Goal: Check status: Check status

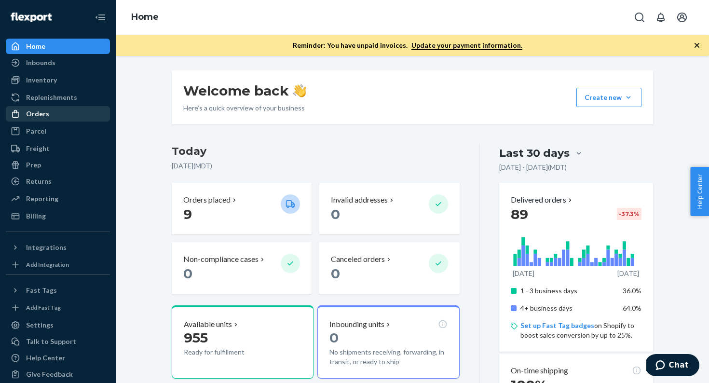
click at [69, 121] on link "Orders" at bounding box center [58, 113] width 104 height 15
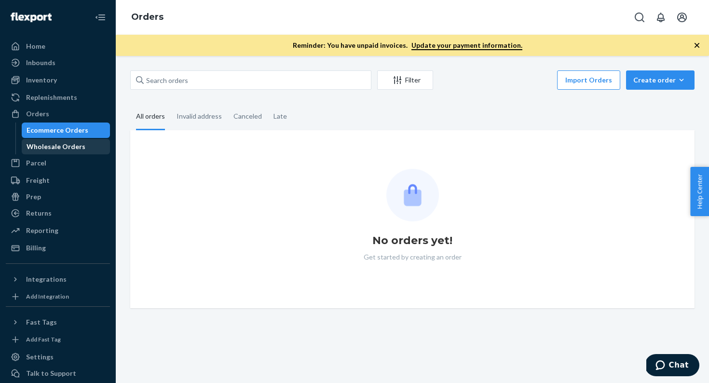
click at [74, 147] on div "Wholesale Orders" at bounding box center [56, 147] width 59 height 10
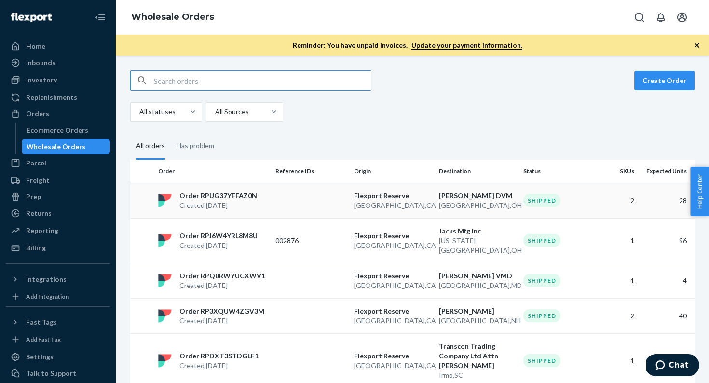
click at [285, 215] on td at bounding box center [310, 200] width 79 height 35
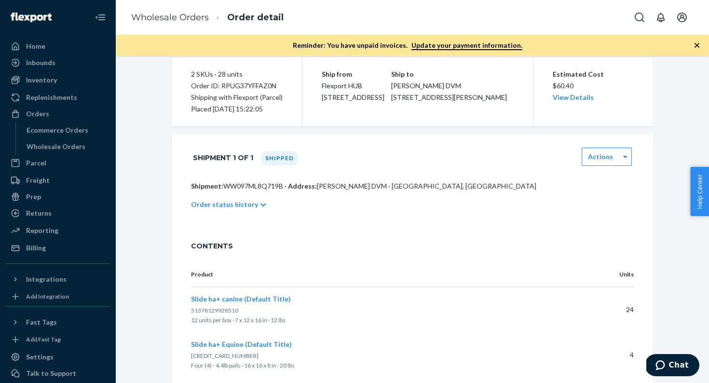
scroll to position [87, 0]
click at [246, 205] on p "Order status history" at bounding box center [224, 203] width 67 height 10
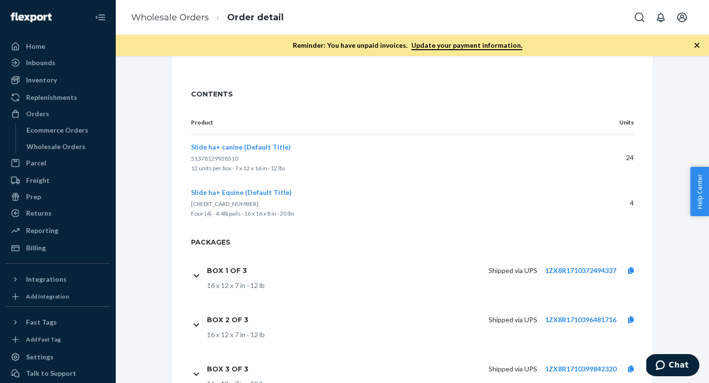
scroll to position [415, 0]
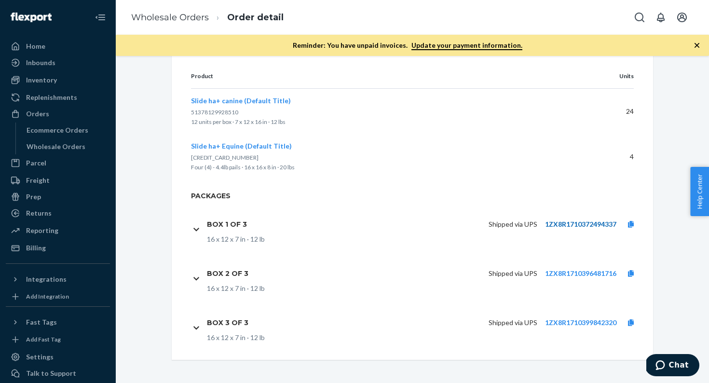
click at [579, 223] on link "1ZX8R1710372494337" at bounding box center [580, 224] width 71 height 8
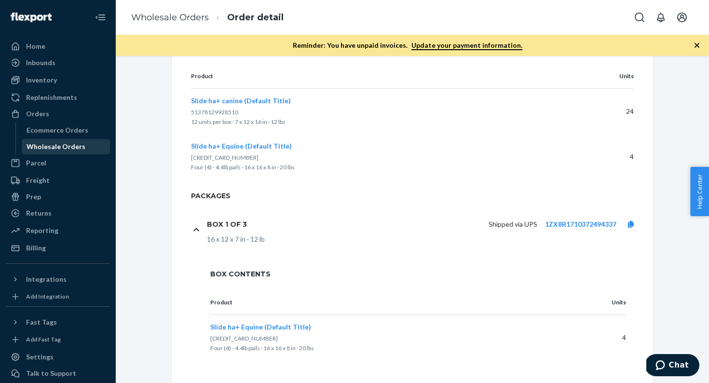
click at [36, 149] on div "Wholesale Orders" at bounding box center [56, 147] width 59 height 10
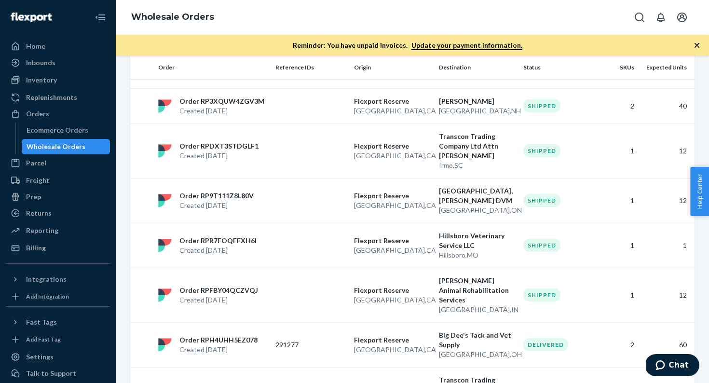
scroll to position [395, 0]
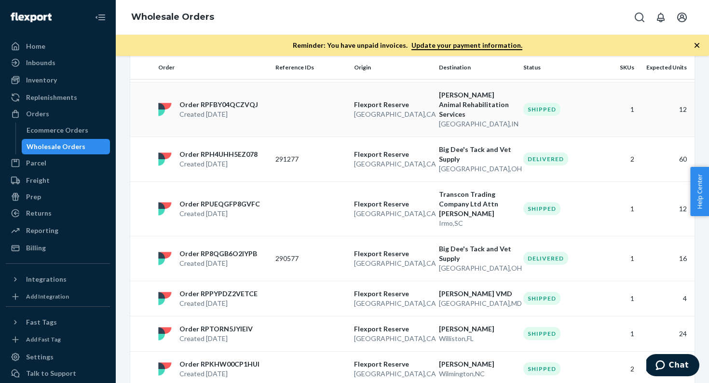
click at [299, 111] on td at bounding box center [310, 109] width 79 height 54
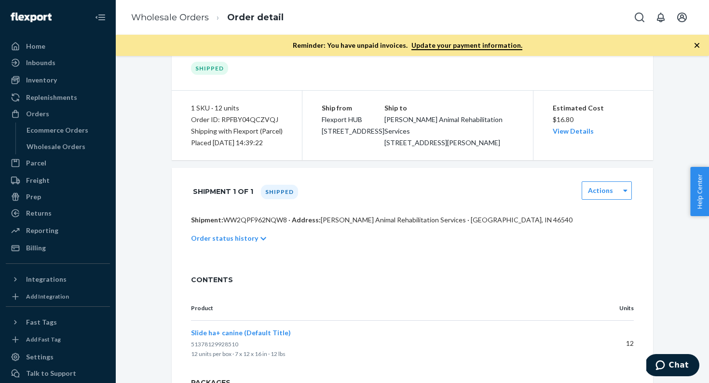
scroll to position [46, 0]
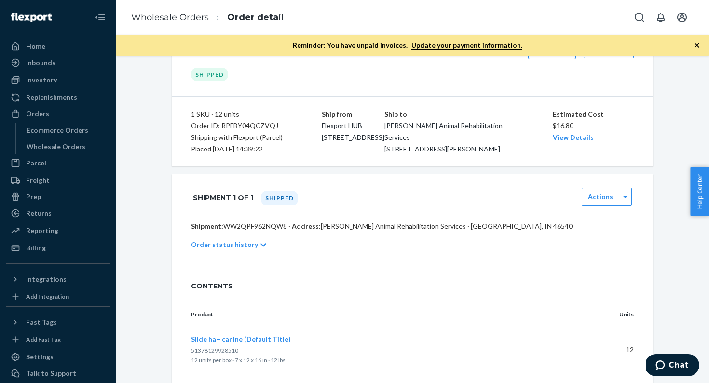
click at [230, 249] on p "Order status history" at bounding box center [224, 245] width 67 height 10
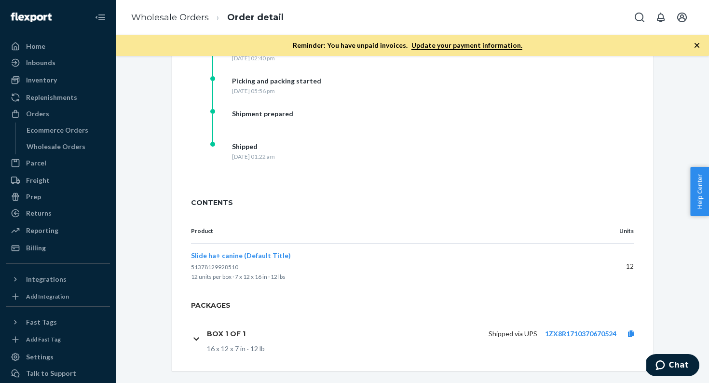
scroll to position [261, 0]
click at [561, 343] on div "Shipped via UPS 1ZX8R1710370670524" at bounding box center [449, 333] width 392 height 20
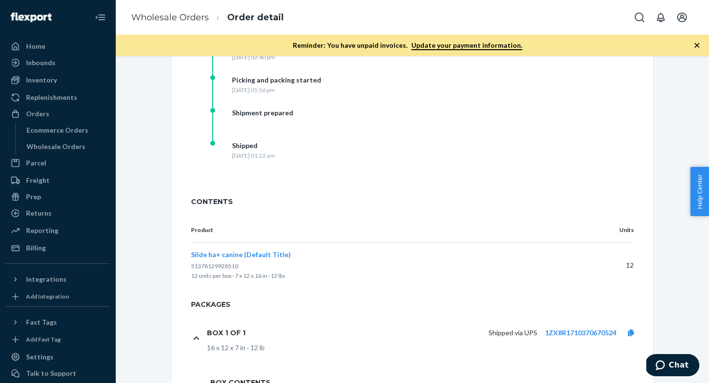
click at [561, 343] on div "Shipped via UPS 1ZX8R1710370670524" at bounding box center [449, 333] width 392 height 20
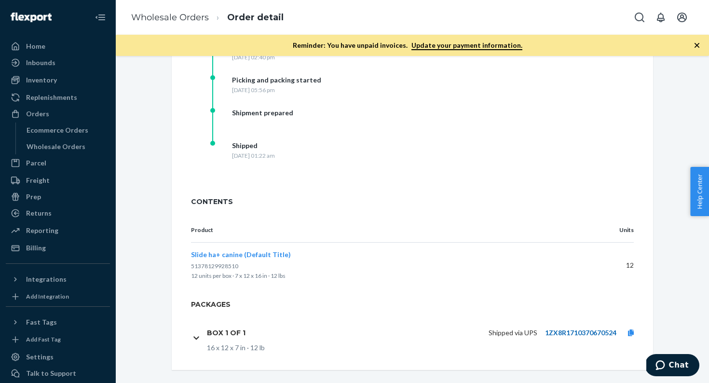
click at [552, 337] on link "1ZX8R1710370670524" at bounding box center [580, 332] width 71 height 8
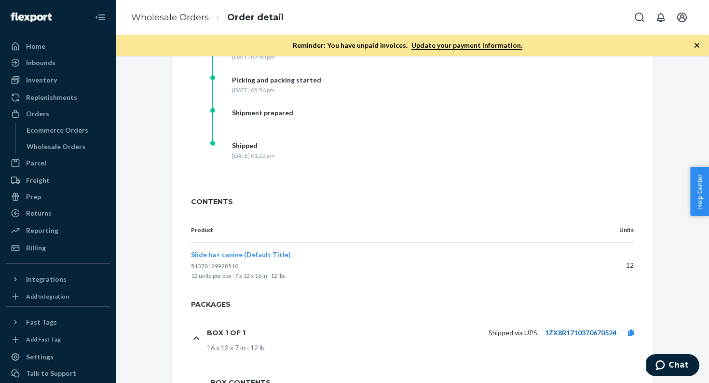
scroll to position [0, 0]
